Goal: Navigation & Orientation: Find specific page/section

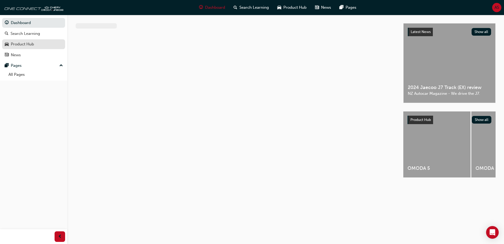
click at [25, 45] on div "Product Hub" at bounding box center [22, 44] width 23 height 6
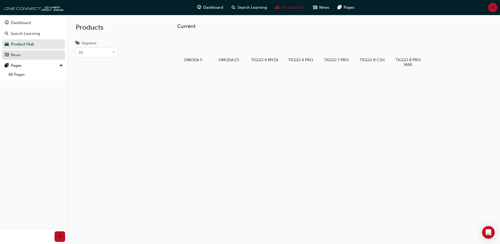
click at [28, 53] on div "News" at bounding box center [34, 55] width 58 height 7
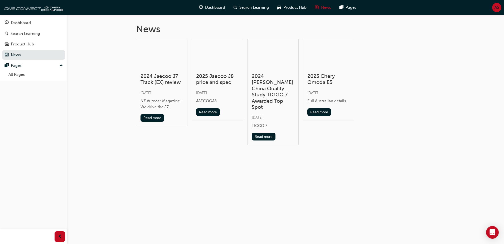
click at [23, 60] on button "Dashboard Search Learning Product Hub News Pages" at bounding box center [33, 39] width 63 height 44
click at [24, 63] on div "Pages" at bounding box center [34, 65] width 58 height 7
click at [30, 33] on div "Search Learning" at bounding box center [26, 34] width 30 height 6
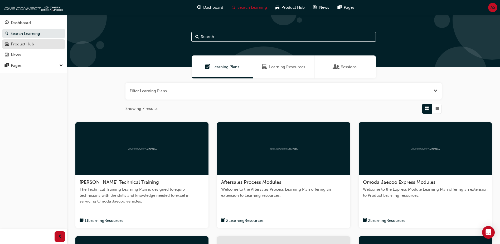
click at [30, 44] on div "Product Hub" at bounding box center [22, 44] width 23 height 6
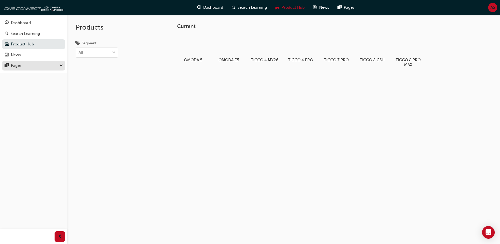
click at [27, 65] on div "Pages" at bounding box center [34, 65] width 58 height 7
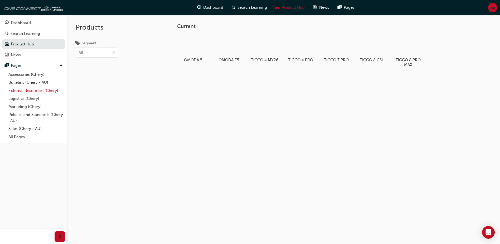
click at [30, 91] on link "External Resources (Chery)" at bounding box center [35, 91] width 59 height 8
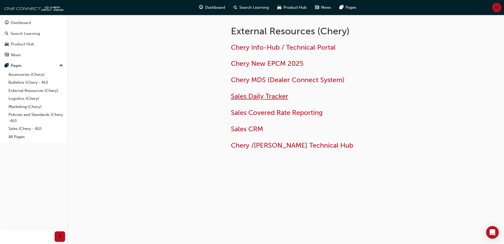
click at [265, 96] on span "Sales Daily Tracker" at bounding box center [260, 96] width 58 height 8
